Goal: Find contact information: Find contact information

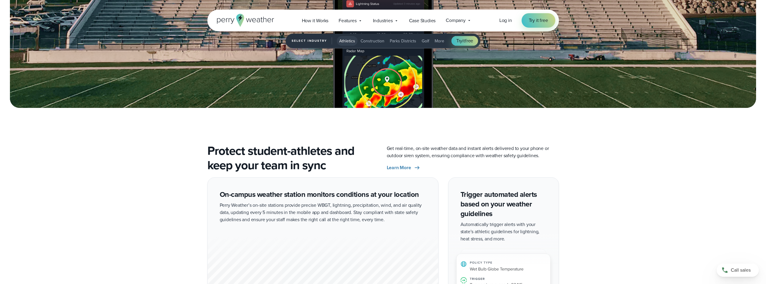
scroll to position [820, 0]
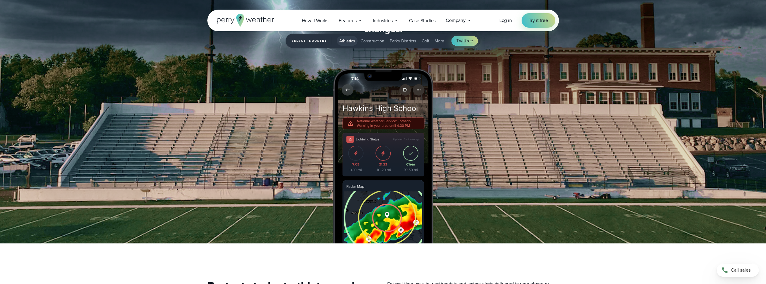
click at [376, 39] on span "Construction" at bounding box center [372, 41] width 24 height 6
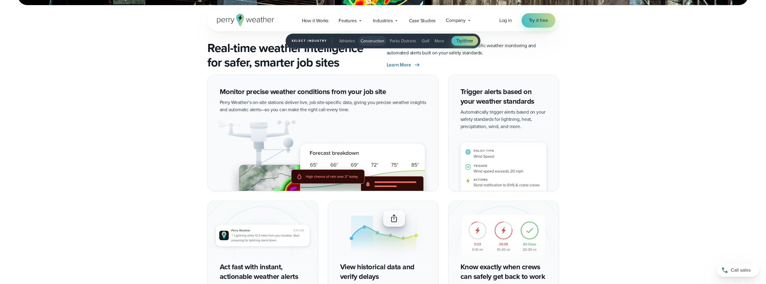
scroll to position [1030, 0]
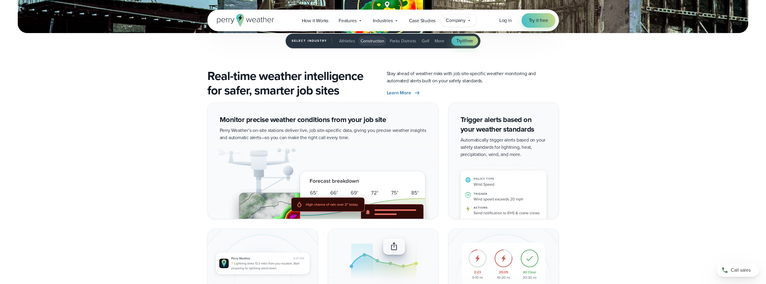
click at [457, 18] on span "Company" at bounding box center [456, 20] width 20 height 7
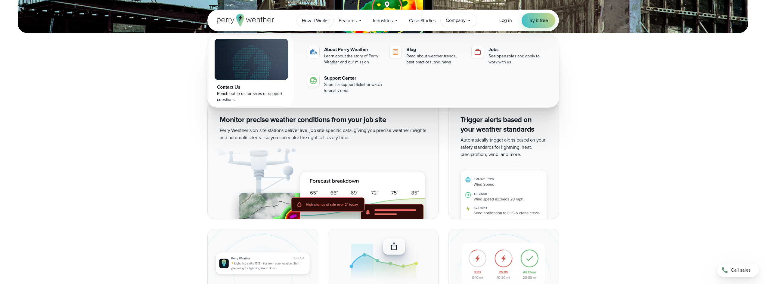
click at [305, 17] on link "How it Works" at bounding box center [315, 20] width 37 height 12
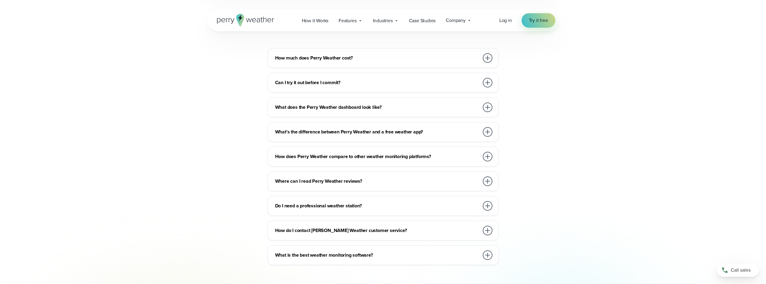
scroll to position [1354, 0]
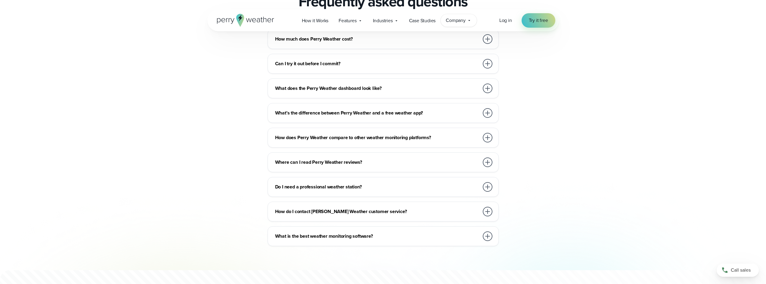
click at [457, 23] on span "Company" at bounding box center [456, 20] width 20 height 7
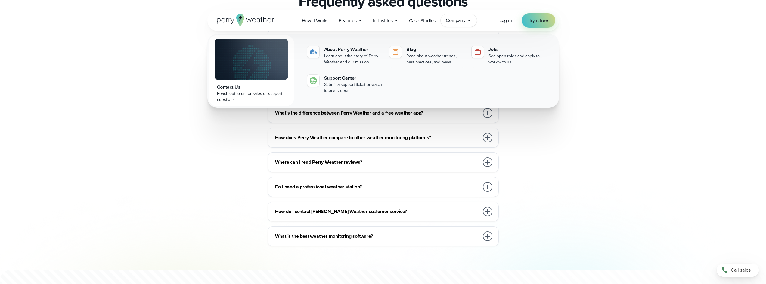
click at [398, 208] on h3 "How do I contact [PERSON_NAME] Weather customer service?" at bounding box center [377, 211] width 204 height 7
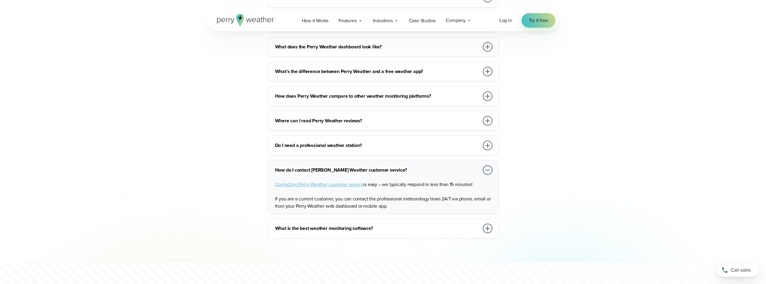
scroll to position [1414, 0]
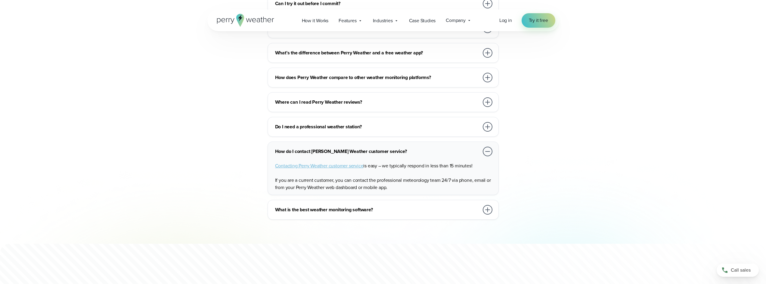
click at [335, 162] on span "Contacting Perry Weather customer service" at bounding box center [319, 165] width 88 height 7
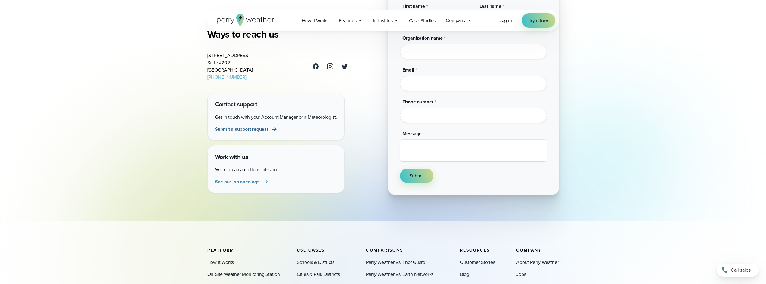
scroll to position [90, 0]
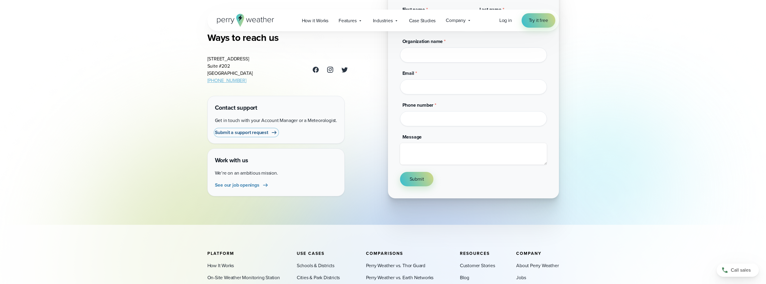
click at [249, 135] on span "Submit a support request" at bounding box center [241, 132] width 53 height 7
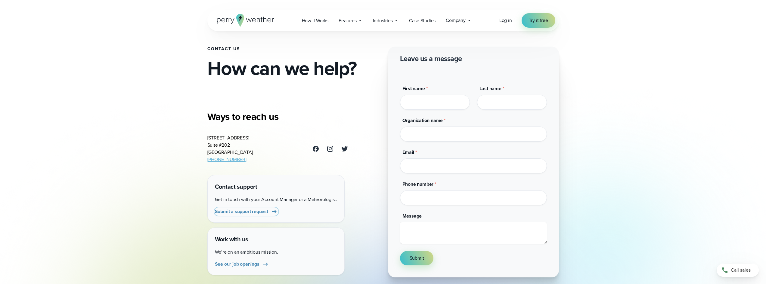
scroll to position [0, 0]
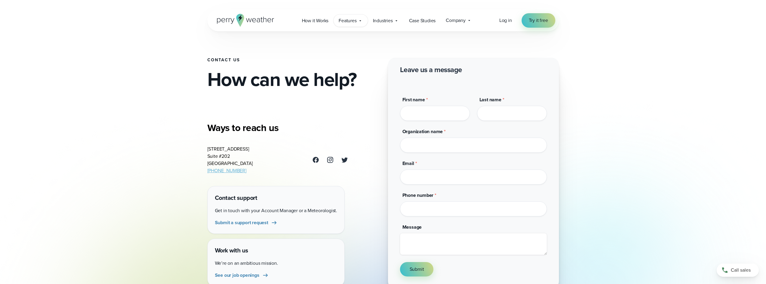
click at [356, 16] on div "Features Explore All Features Explore Perry Weather's on-site weather hardware …" at bounding box center [350, 20] width 34 height 12
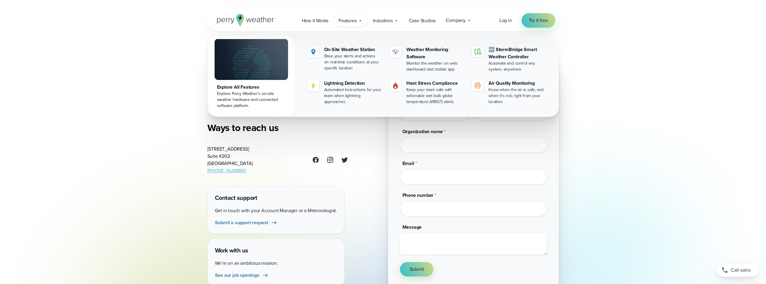
click at [257, 78] on img at bounding box center [251, 59] width 73 height 41
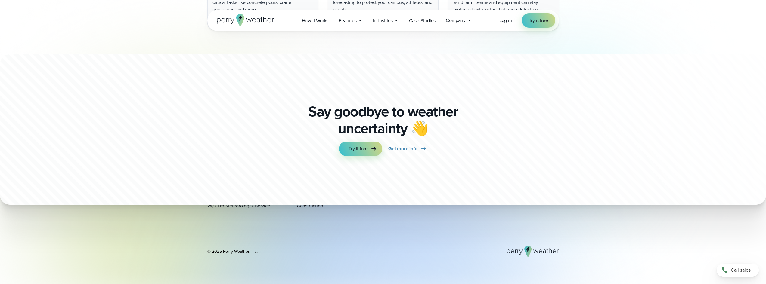
scroll to position [2076, 0]
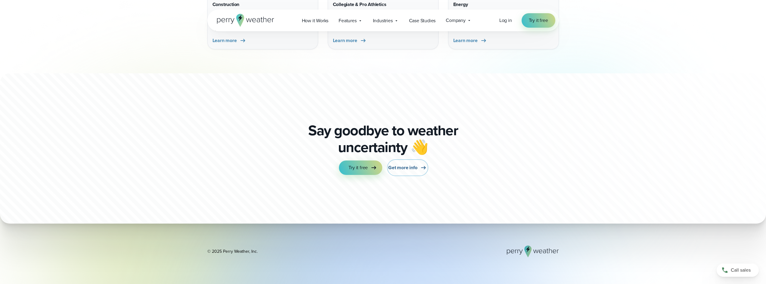
click at [409, 164] on link "Get more info" at bounding box center [407, 168] width 39 height 14
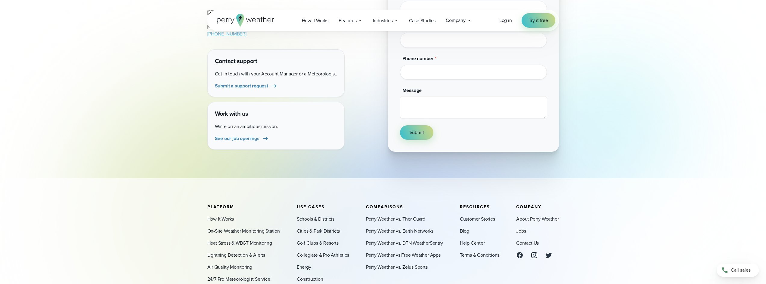
scroll to position [210, 0]
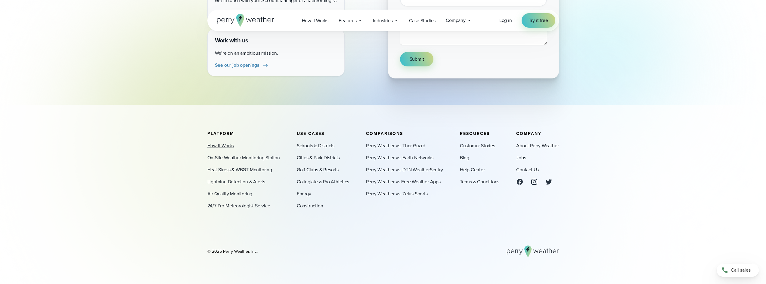
click at [222, 147] on link "How It Works" at bounding box center [220, 145] width 27 height 7
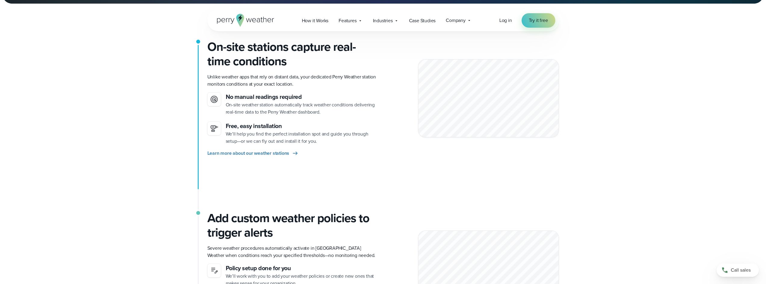
scroll to position [150, 0]
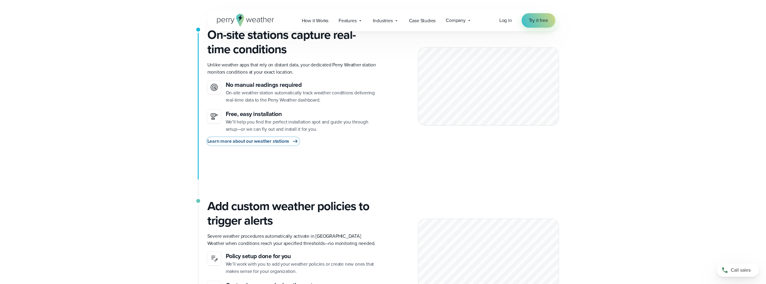
click at [278, 142] on span "Learn more about our weather stations" at bounding box center [248, 141] width 82 height 7
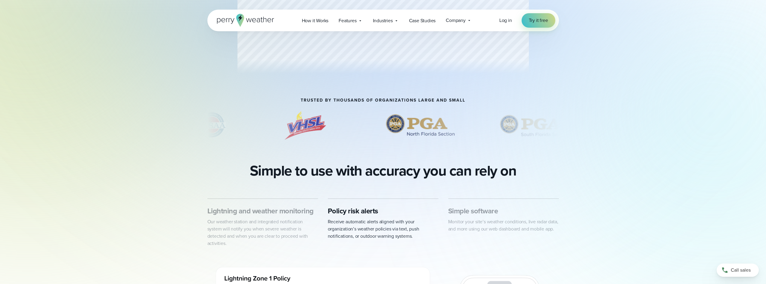
scroll to position [150, 0]
